Goal: Task Accomplishment & Management: Manage account settings

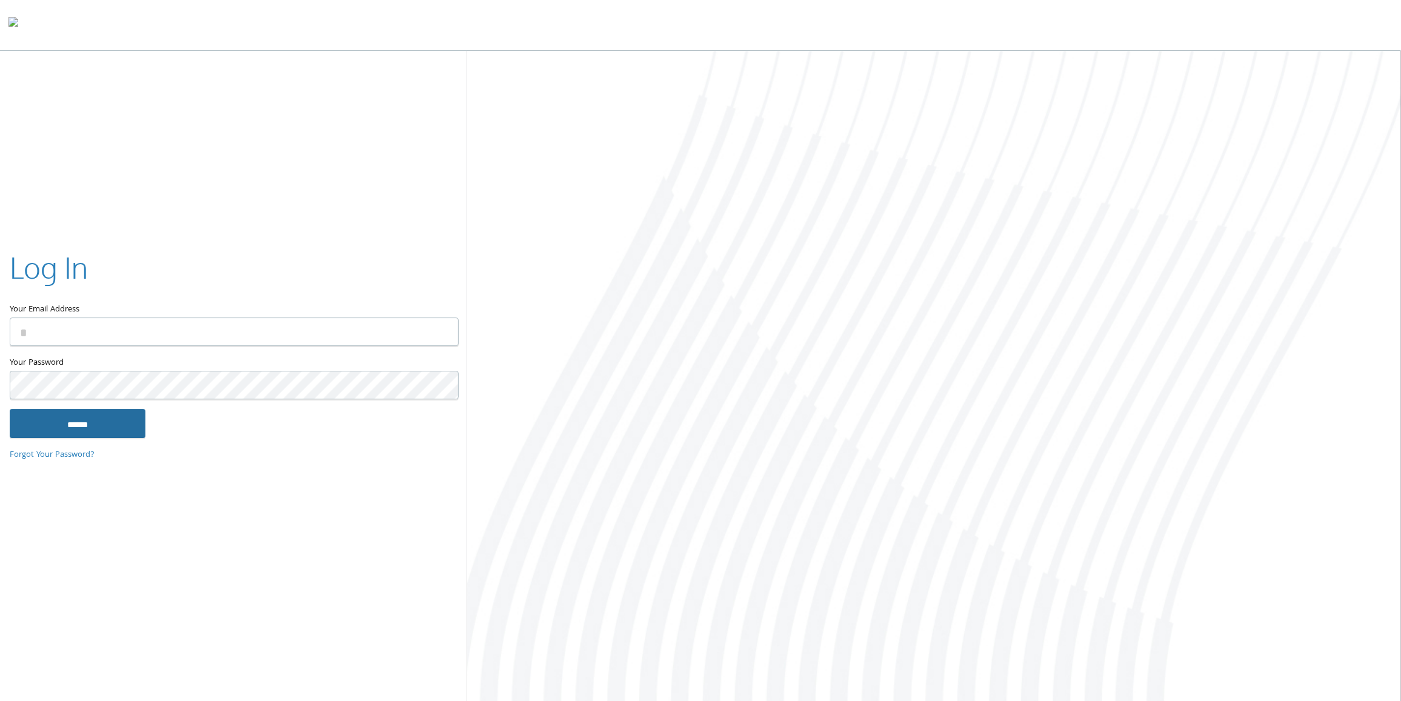
type input "**********"
click at [79, 416] on input "******" at bounding box center [78, 423] width 136 height 29
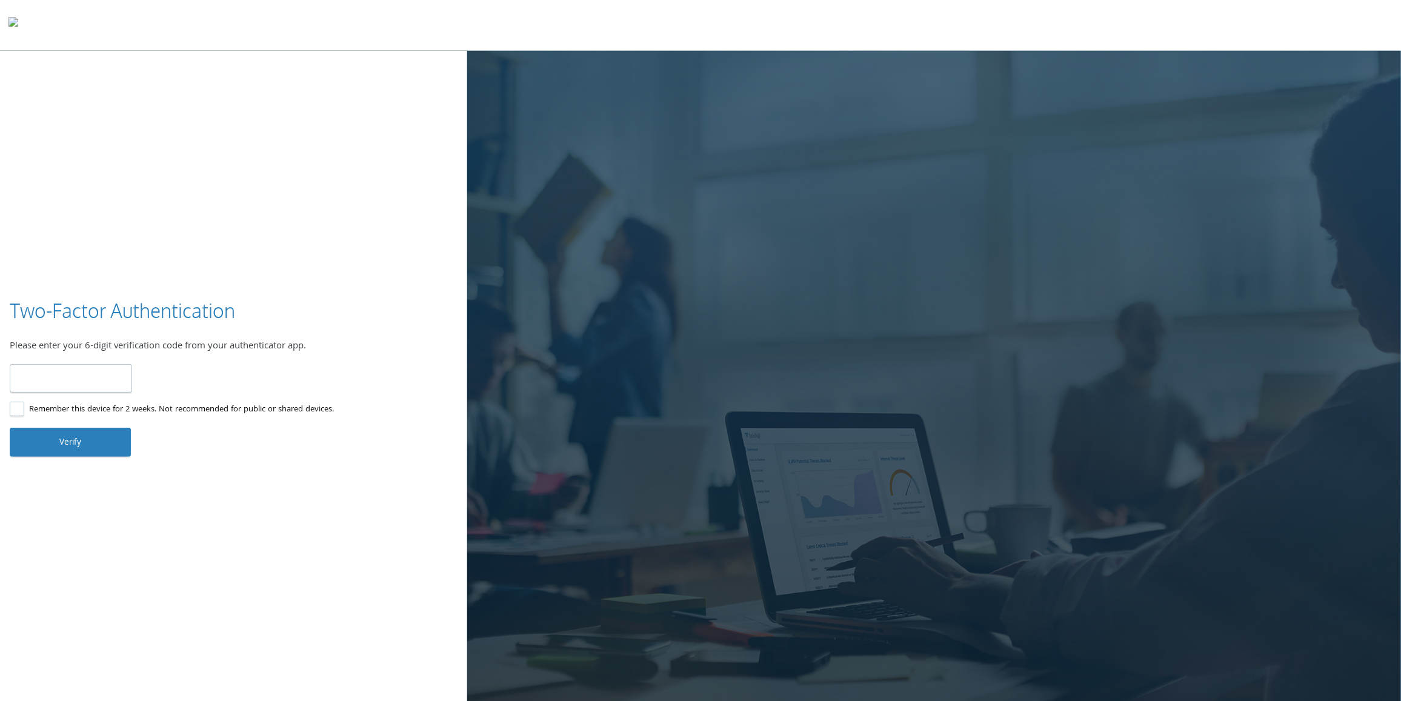
click at [74, 382] on input "number" at bounding box center [71, 378] width 122 height 28
type input "******"
